Goal: Use online tool/utility: Utilize a website feature to perform a specific function

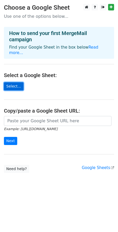
click at [10, 83] on link "Select..." at bounding box center [14, 86] width 20 height 8
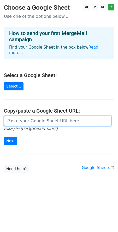
click at [45, 118] on input "url" at bounding box center [58, 121] width 108 height 10
click at [33, 117] on input "url" at bounding box center [58, 121] width 108 height 10
paste input "[URL][DOMAIN_NAME]"
type input "[URL][DOMAIN_NAME]"
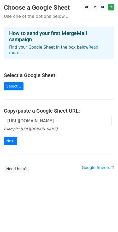
click at [34, 135] on form "[URL][DOMAIN_NAME] Example: [URL][DOMAIN_NAME] Next" at bounding box center [59, 130] width 110 height 29
click at [11, 137] on input "Next" at bounding box center [10, 141] width 13 height 8
